Goal: Transaction & Acquisition: Purchase product/service

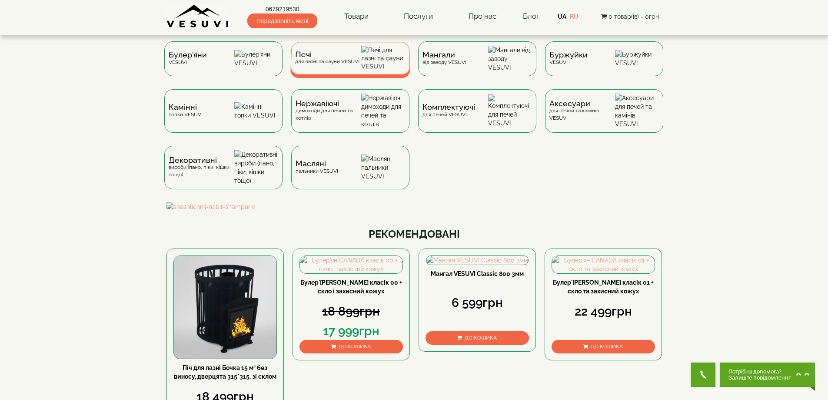
click at [309, 65] on div "Печі для лазні та сауни VESUVI" at bounding box center [327, 57] width 64 height 13
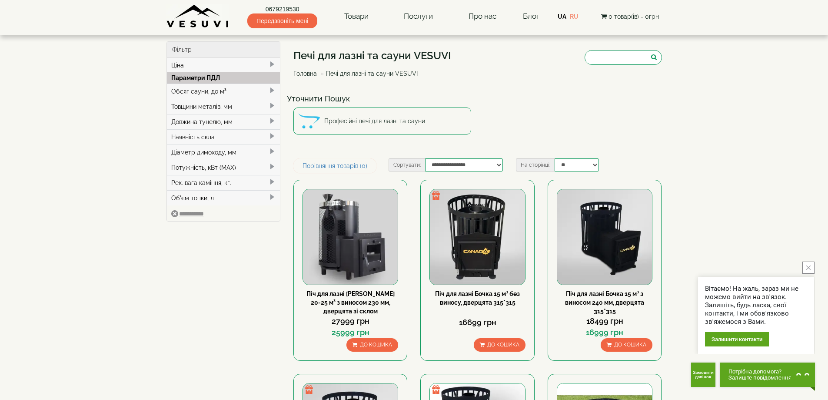
click at [190, 94] on div "Обсяг сауни, до м³" at bounding box center [223, 90] width 113 height 15
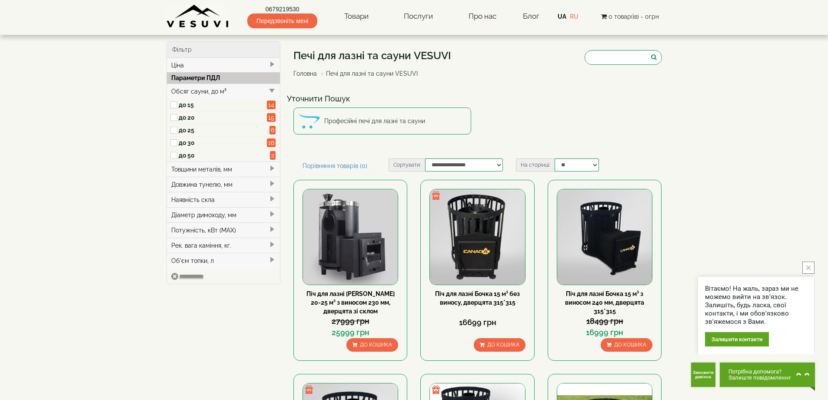
click at [187, 120] on label "до 20" at bounding box center [223, 117] width 89 height 9
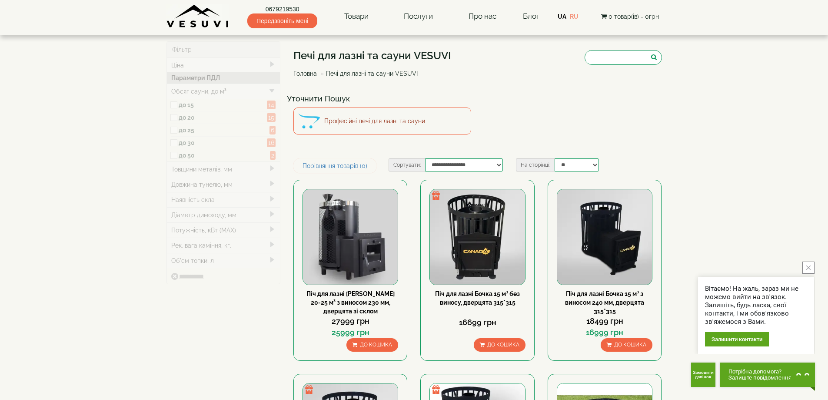
type input "*****"
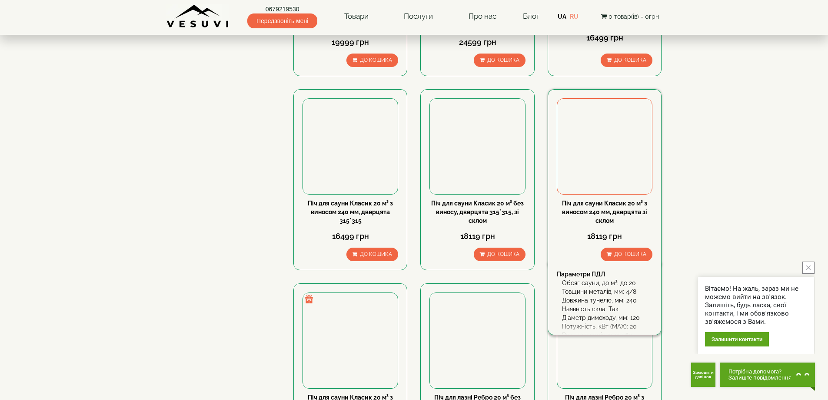
scroll to position [478, 0]
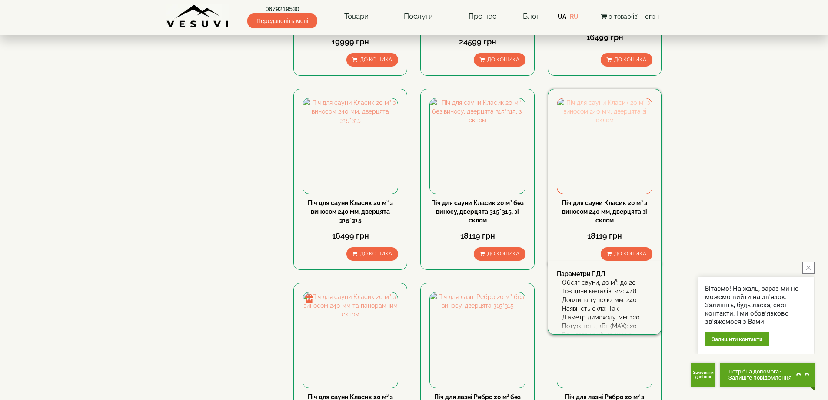
click at [597, 175] on img at bounding box center [604, 145] width 95 height 95
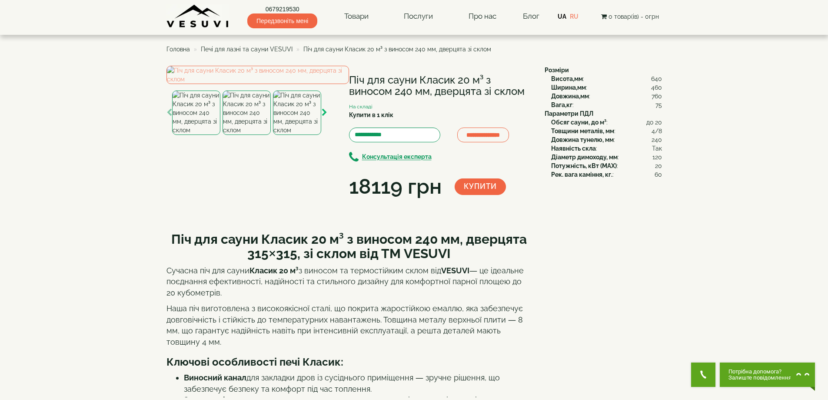
click at [325, 117] on icon "button" at bounding box center [325, 113] width 6 height 8
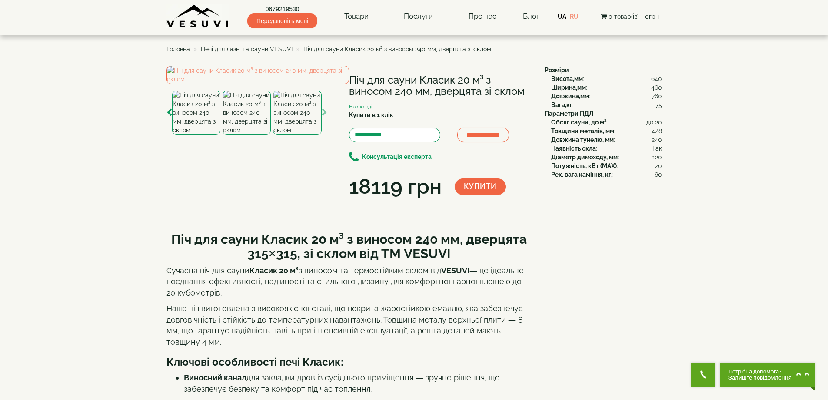
click at [323, 117] on icon "button" at bounding box center [325, 113] width 6 height 8
